Goal: Information Seeking & Learning: Learn about a topic

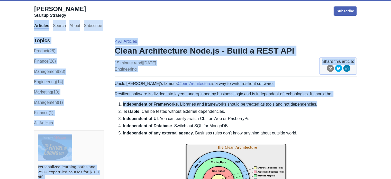
drag, startPoint x: 390, startPoint y: 9, endPoint x: 373, endPoint y: 99, distance: 92.0
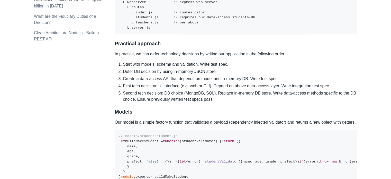
scroll to position [654, 0]
drag, startPoint x: 158, startPoint y: 64, endPoint x: 150, endPoint y: 63, distance: 7.5
click at [150, 57] on p "In practice, we can defer technology decisions by writing our application in th…" at bounding box center [236, 54] width 242 height 6
drag, startPoint x: 159, startPoint y: 62, endPoint x: 155, endPoint y: 62, distance: 3.9
click at [155, 57] on p "In practice, we can defer technology decisions by writing our application in th…" at bounding box center [236, 54] width 242 height 6
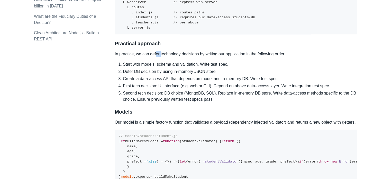
click at [155, 57] on p "In practice, we can defer technology decisions by writing our application in th…" at bounding box center [236, 54] width 242 height 6
drag, startPoint x: 158, startPoint y: 62, endPoint x: 149, endPoint y: 63, distance: 8.9
click at [149, 57] on p "In practice, we can defer technology decisions by writing our application in th…" at bounding box center [236, 54] width 242 height 6
click at [158, 57] on p "In practice, we can defer technology decisions by writing our application in th…" at bounding box center [236, 54] width 242 height 6
drag, startPoint x: 158, startPoint y: 63, endPoint x: 150, endPoint y: 66, distance: 8.0
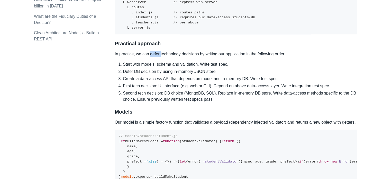
click at [150, 57] on p "In practice, we can defer technology decisions by writing our application in th…" at bounding box center [236, 54] width 242 height 6
click at [219, 102] on li "Second tech decision: DB choice (MongoDB, SQL). Replace in-memory DB store. Wri…" at bounding box center [240, 96] width 234 height 12
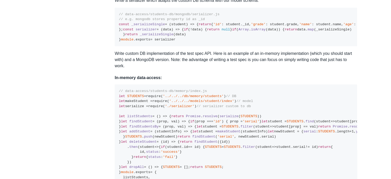
scroll to position [1165, 0]
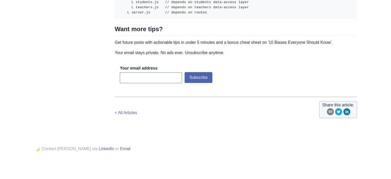
scroll to position [1812, 0]
